Goal: Obtain resource: Obtain resource

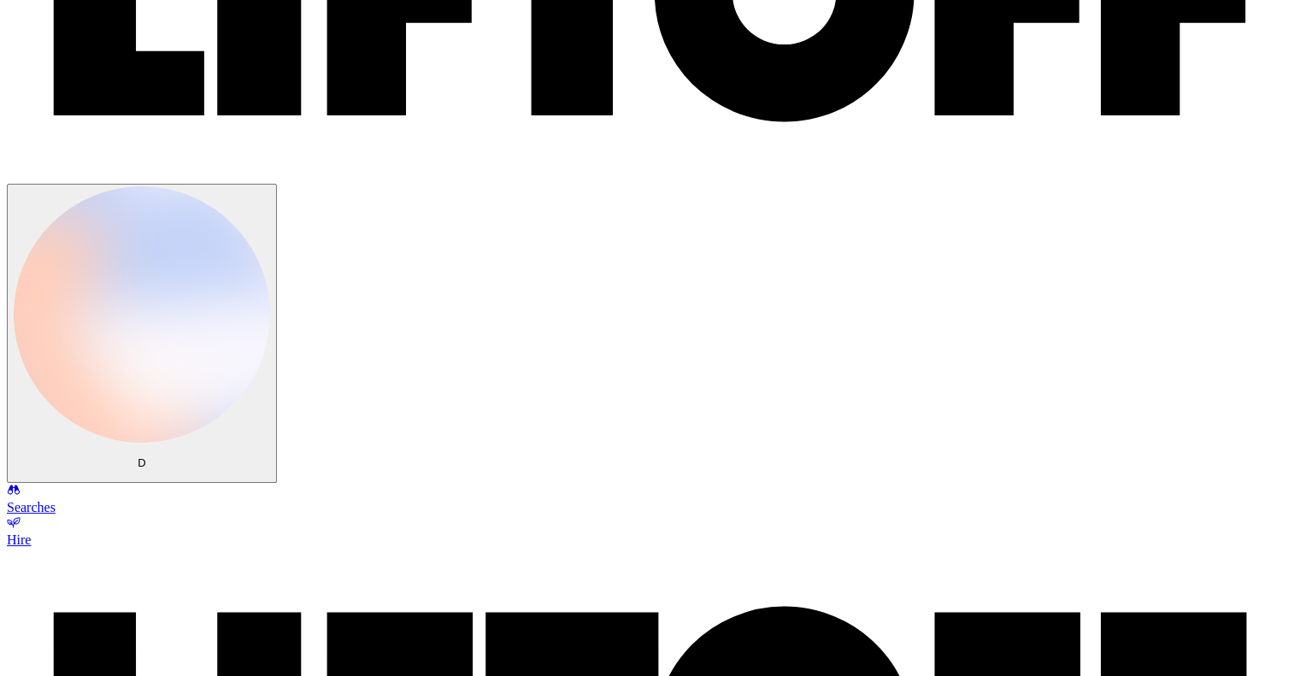
scroll to position [171, 0]
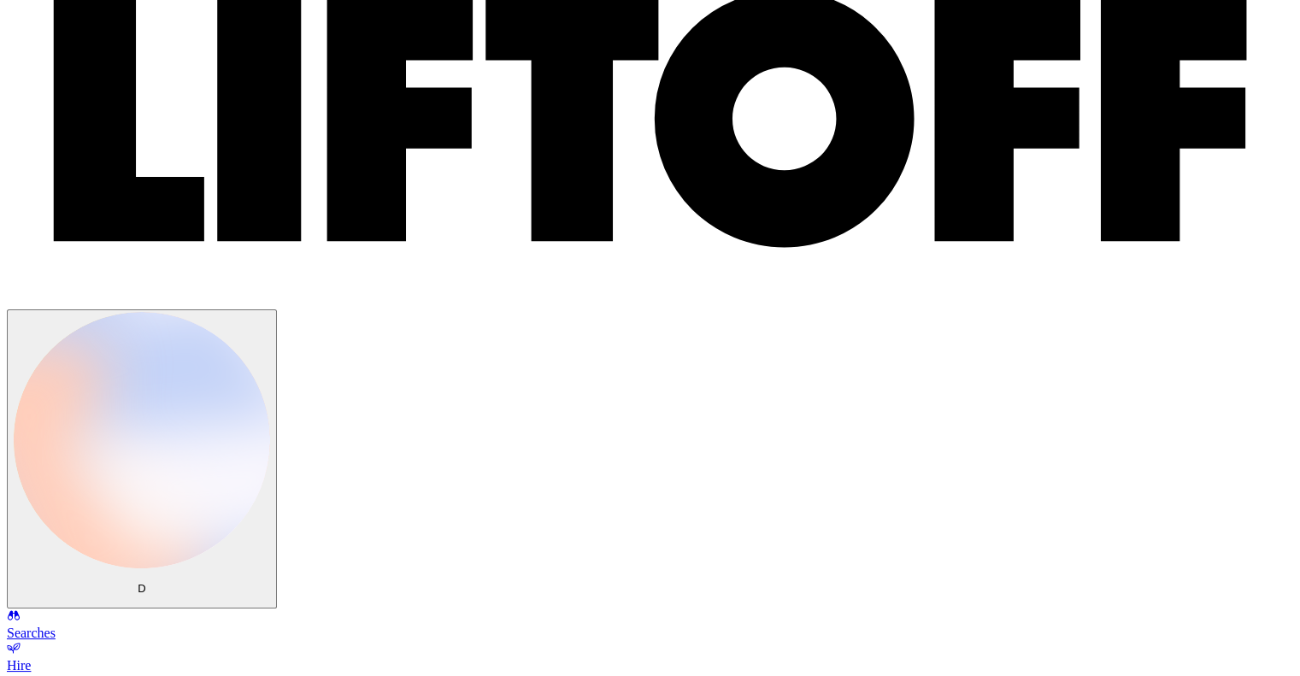
scroll to position [0, 0]
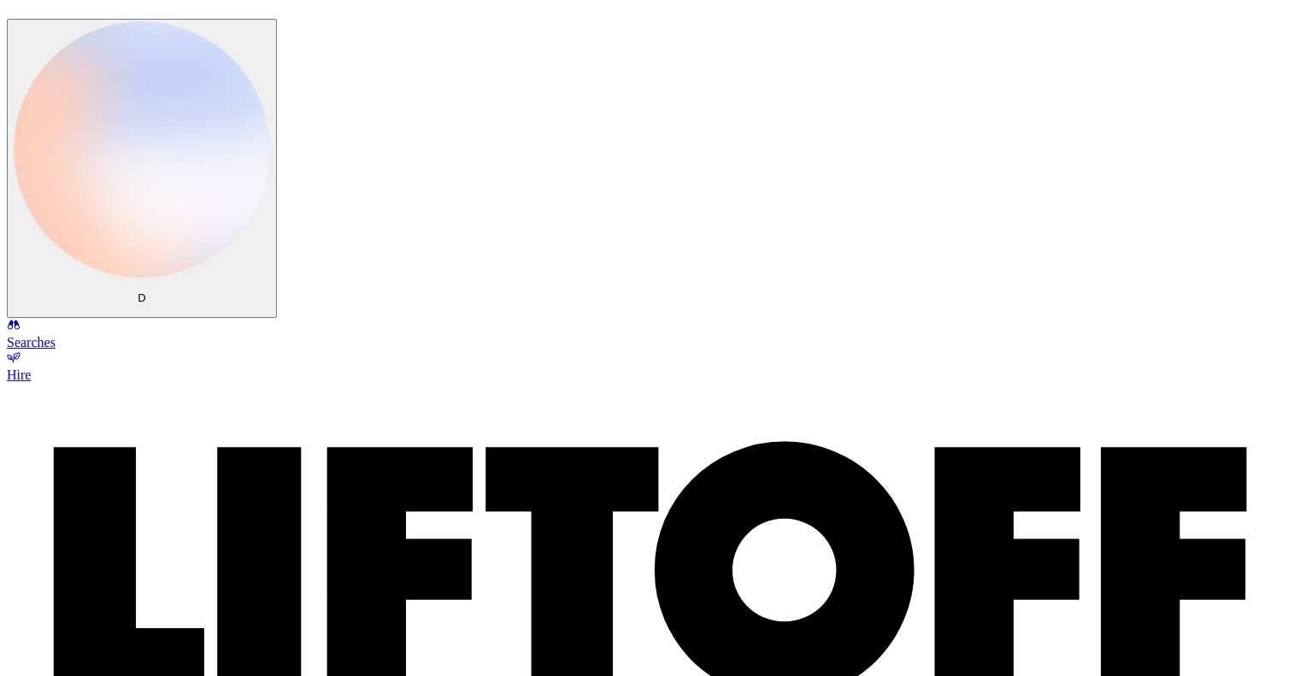
scroll to position [85, 0]
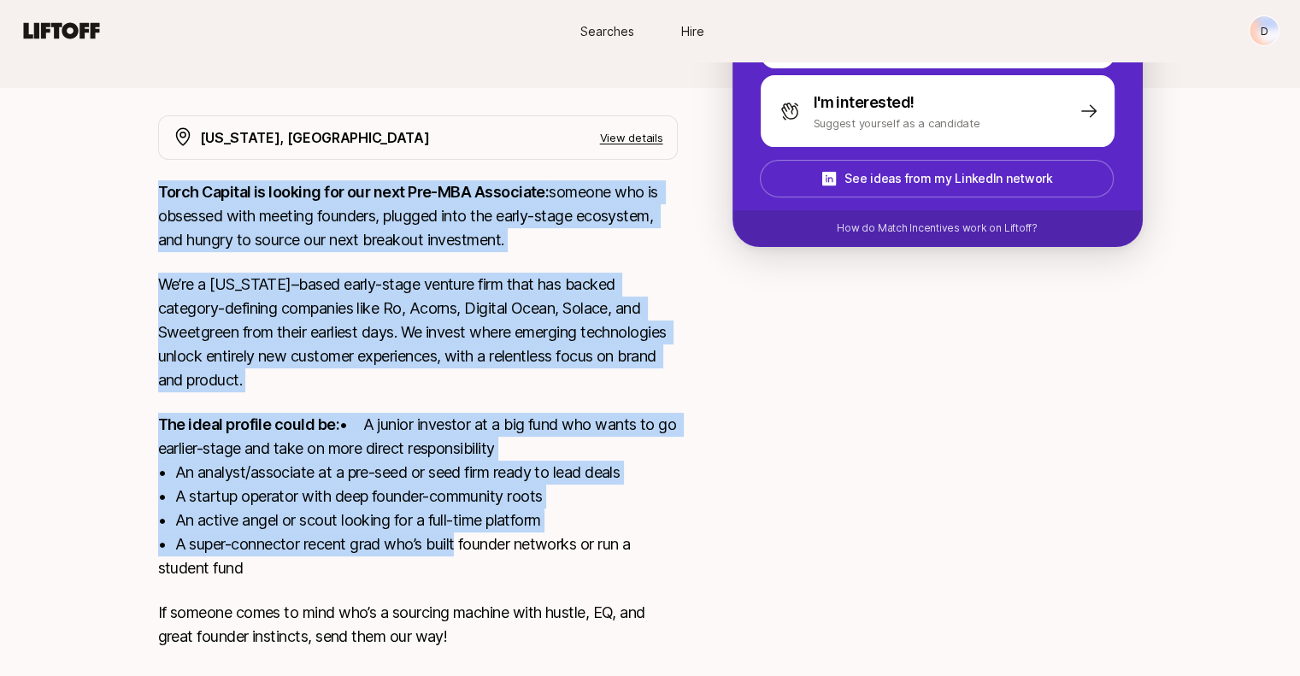
scroll to position [383, 0]
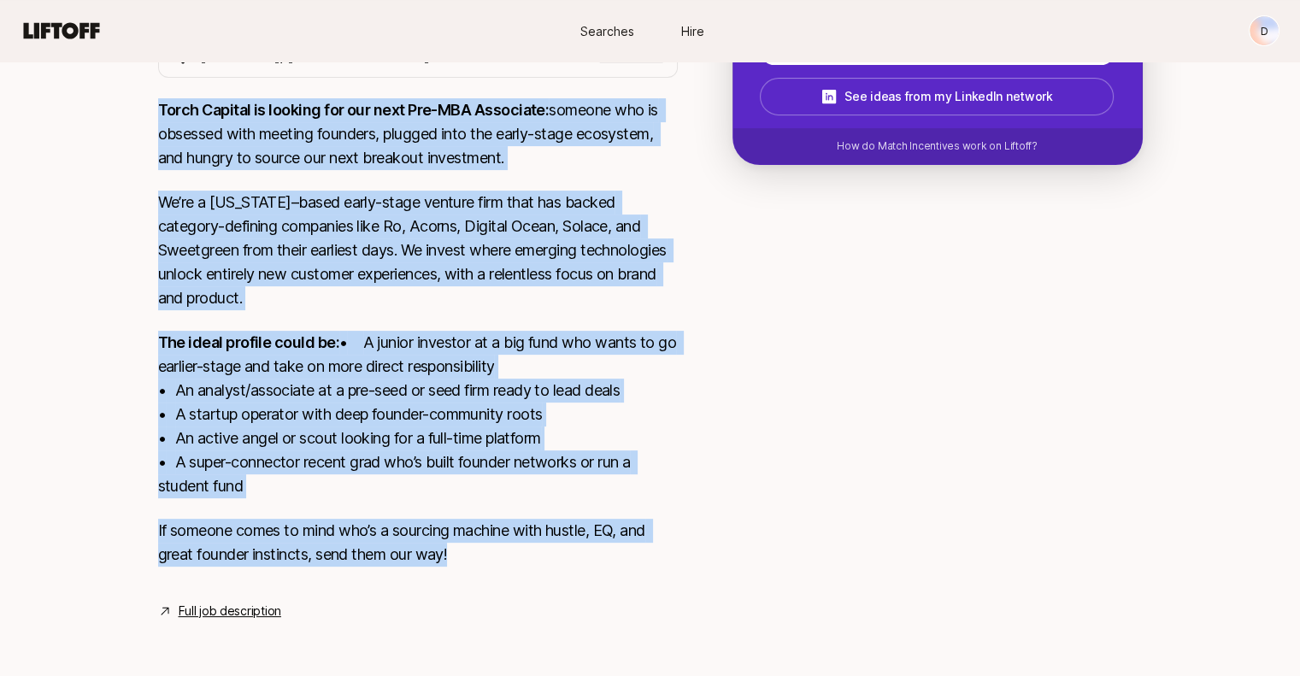
drag, startPoint x: 158, startPoint y: 472, endPoint x: 477, endPoint y: 561, distance: 331.1
click at [477, 561] on div "Torch Capital is looking for our next Pre-MBA Associate: someone who is obsesse…" at bounding box center [418, 342] width 520 height 489
copy div "Torch Capital is looking for our next Pre-MBA Associate: someone who is obsesse…"
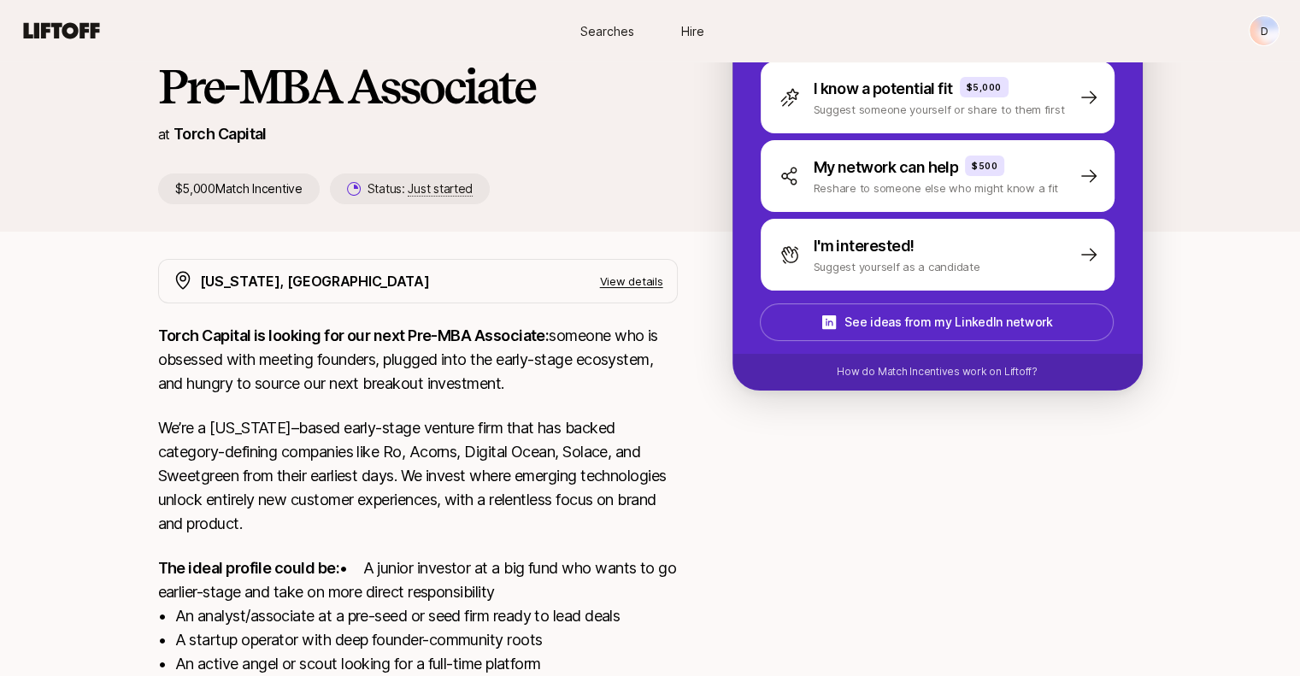
scroll to position [342, 0]
